Goal: Communication & Community: Answer question/provide support

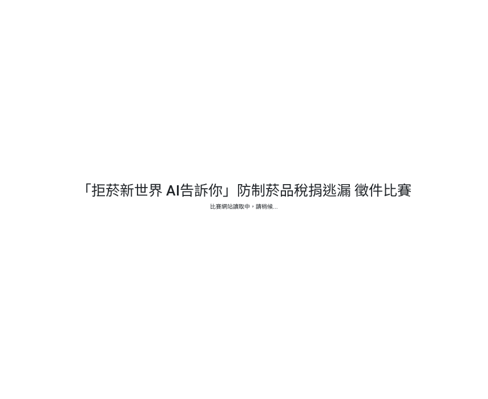
select select "vote"
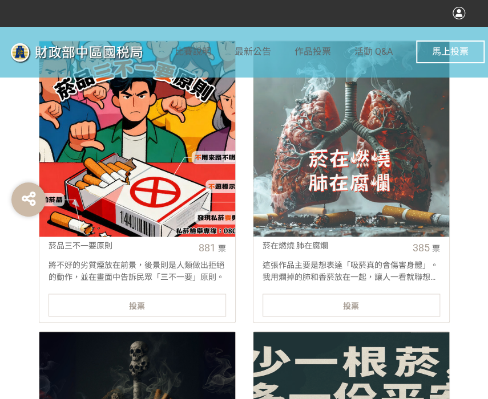
scroll to position [571, 0]
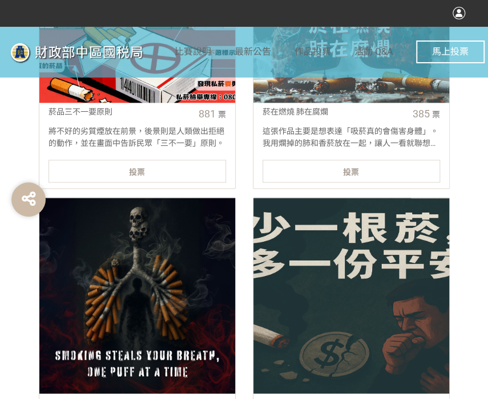
click at [155, 169] on div "投票" at bounding box center [136, 171] width 177 height 23
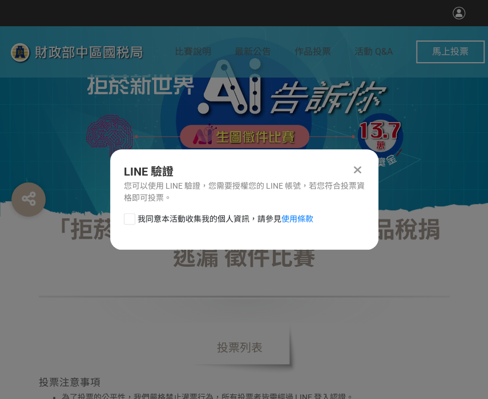
click at [126, 220] on div at bounding box center [129, 218] width 11 height 11
checkbox input "true"
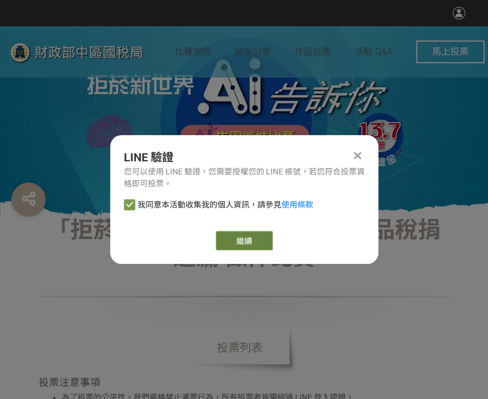
click at [229, 239] on link "繼續" at bounding box center [244, 240] width 57 height 19
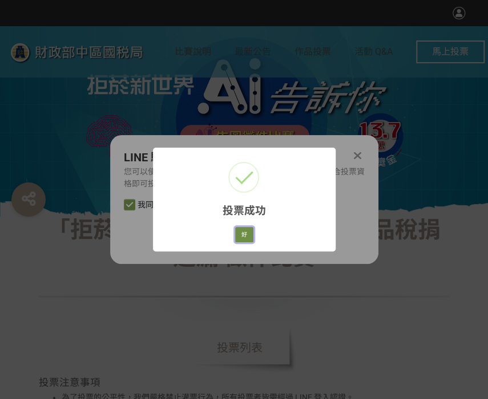
click at [243, 235] on button "好" at bounding box center [244, 235] width 18 height 16
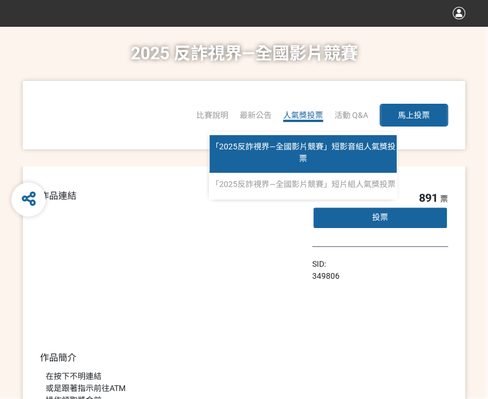
click at [302, 143] on span "「2025反詐視界—全國影片競賽」短影音組人氣獎投票" at bounding box center [303, 152] width 184 height 21
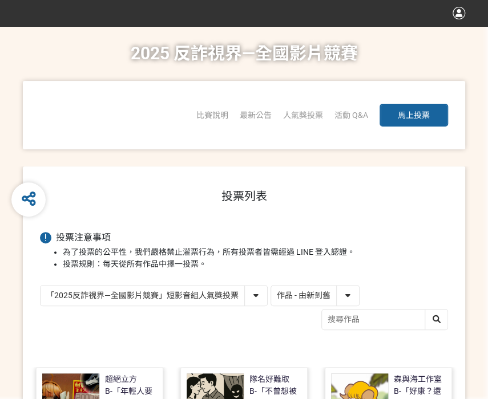
click at [302, 294] on select "作品 - 由新到舊 作品 - 由舊到新 票數 - 由多到少 票數 - 由少到多" at bounding box center [315, 296] width 88 height 20
select select "vote"
click at [271, 286] on select "作品 - 由新到舊 作品 - 由舊到新 票數 - 由多到少 票數 - 由少到多" at bounding box center [315, 296] width 88 height 20
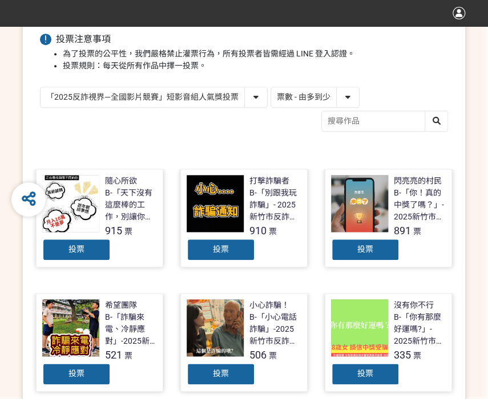
scroll to position [228, 0]
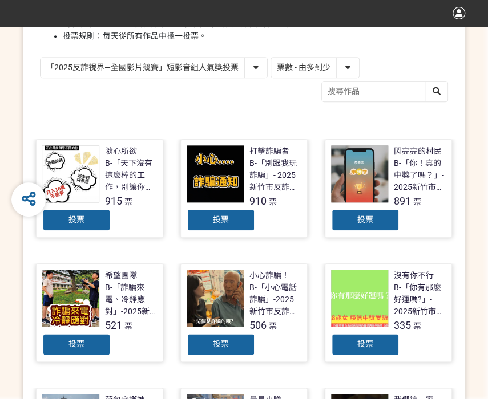
click at [202, 216] on div "投票" at bounding box center [221, 220] width 68 height 23
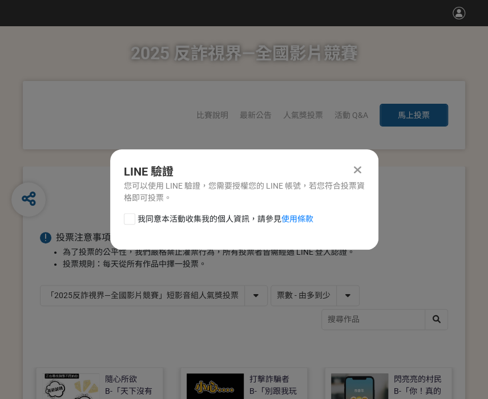
click at [126, 221] on div at bounding box center [129, 218] width 11 height 11
checkbox input "true"
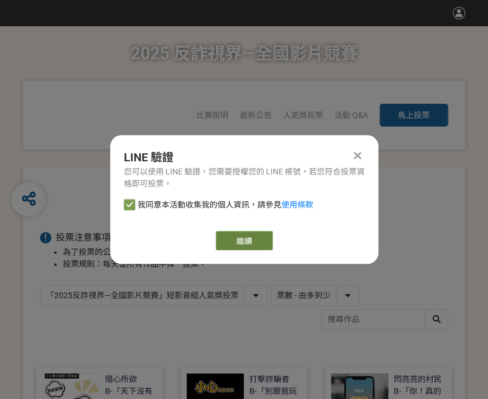
click at [237, 239] on link "繼續" at bounding box center [244, 240] width 57 height 19
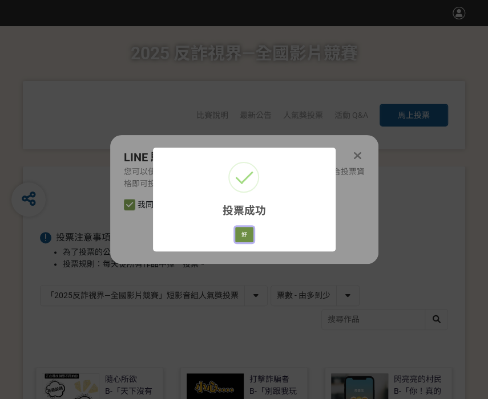
click at [237, 236] on button "好" at bounding box center [244, 235] width 18 height 16
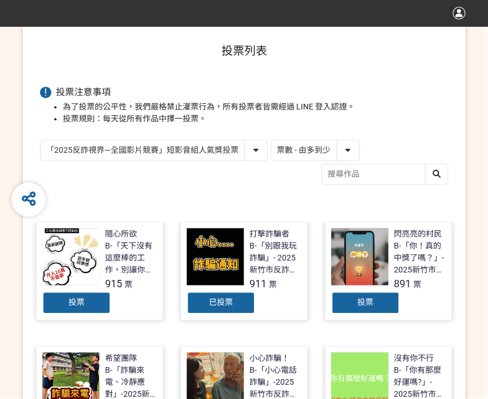
scroll to position [176, 0]
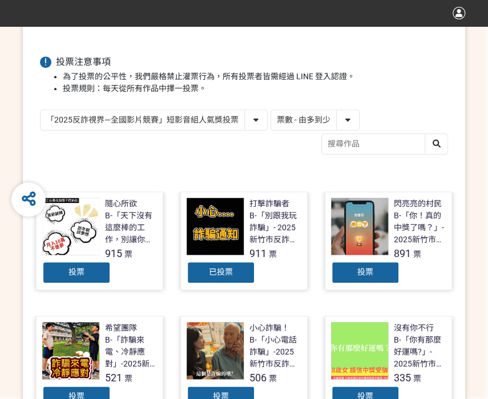
drag, startPoint x: 250, startPoint y: 123, endPoint x: 245, endPoint y: 128, distance: 7.7
click at [250, 123] on select "「2025反詐視界—全國影片競賽」短影音組人氣獎投票 「2025反詐視界—全國影片競賽」短片組人氣獎投票" at bounding box center [154, 120] width 227 height 20
select select "13146"
click at [41, 110] on select "「2025反詐視界—全國影片競賽」短影音組人氣獎投票 「2025反詐視界—全國影片競賽」短片組人氣獎投票" at bounding box center [154, 120] width 227 height 20
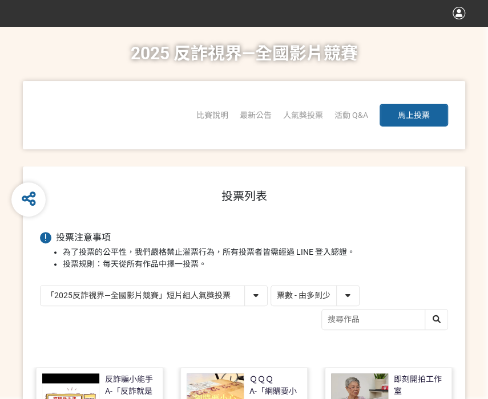
scroll to position [114, 0]
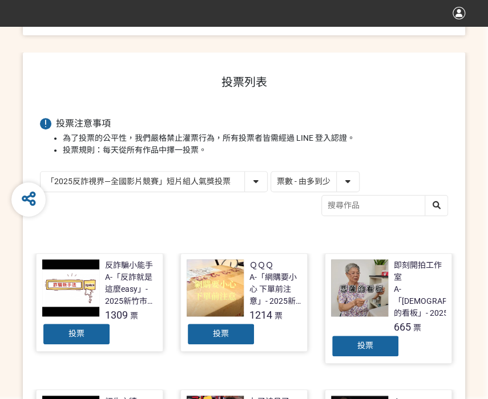
click at [199, 338] on div "投票" at bounding box center [221, 334] width 68 height 23
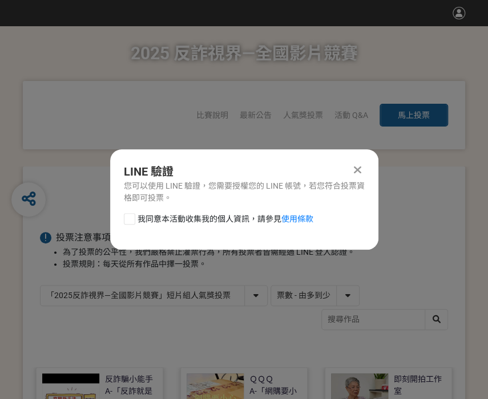
scroll to position [0, 0]
click at [131, 223] on div at bounding box center [129, 218] width 11 height 11
checkbox input "true"
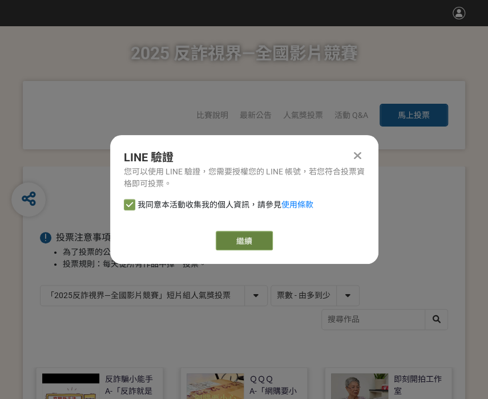
click at [226, 238] on link "繼續" at bounding box center [244, 240] width 57 height 19
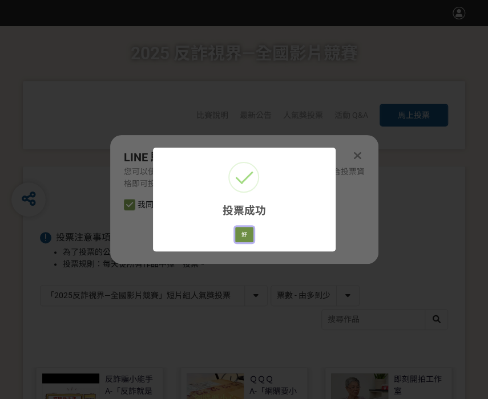
click at [246, 235] on button "好" at bounding box center [244, 235] width 18 height 16
